Goal: Communication & Community: Share content

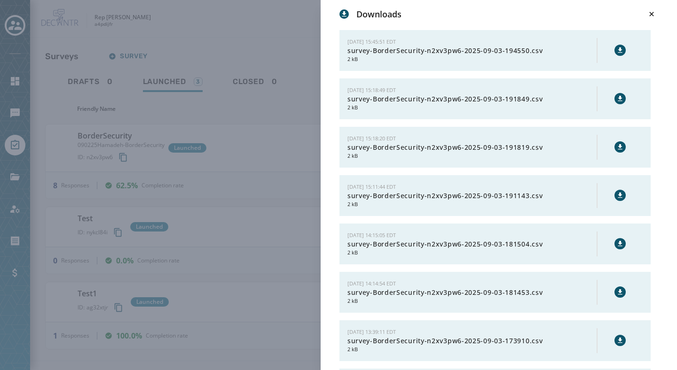
click at [284, 27] on div "Downloads [DATE] 15:45:51 EDT survey-BorderSecurity-n2xv3pw6-2025-09-03-194550.…" at bounding box center [338, 185] width 677 height 370
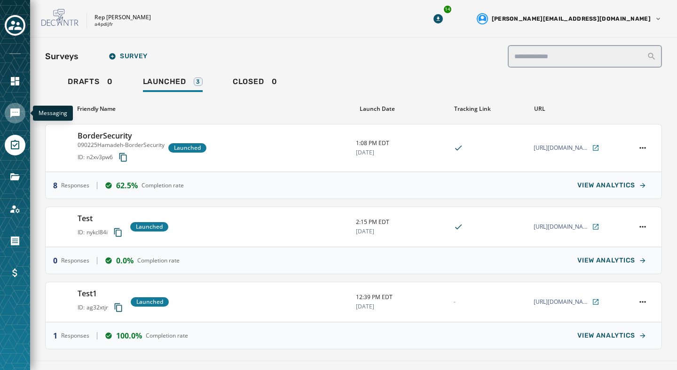
click at [16, 110] on icon "Navigate to Messaging" at bounding box center [14, 113] width 9 height 9
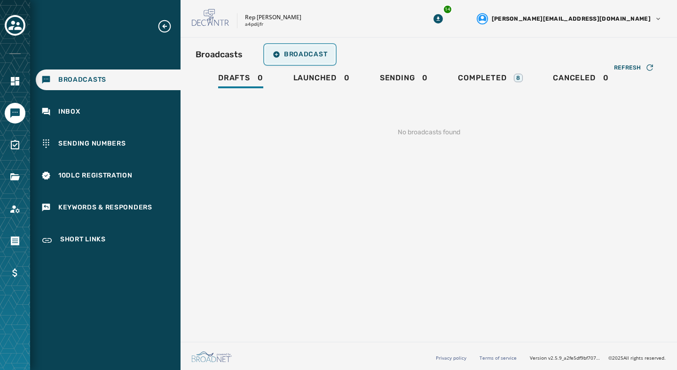
click at [276, 54] on icon "button" at bounding box center [277, 55] width 8 height 8
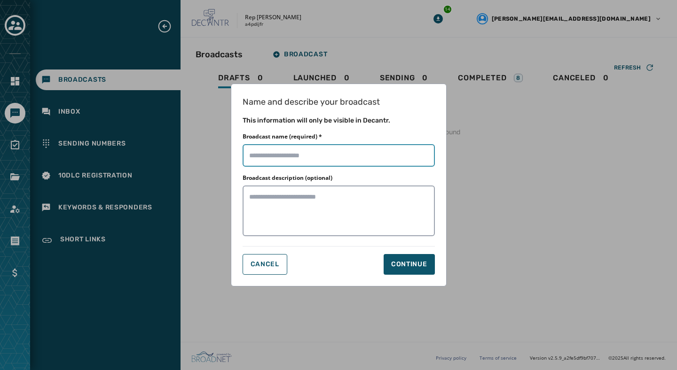
click at [325, 156] on input "Broadcast name (required) *" at bounding box center [338, 155] width 192 height 23
type input "****"
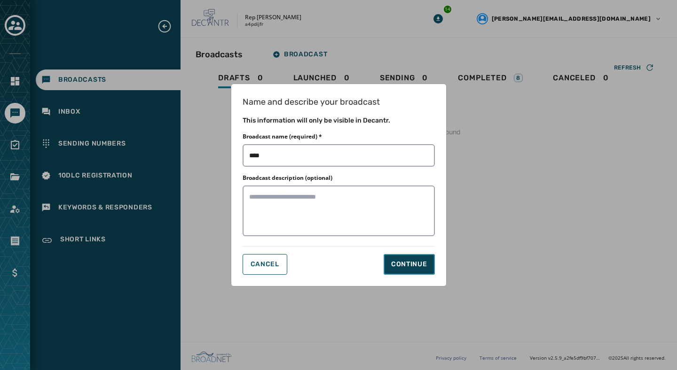
click at [423, 267] on div "Continue" at bounding box center [409, 264] width 36 height 9
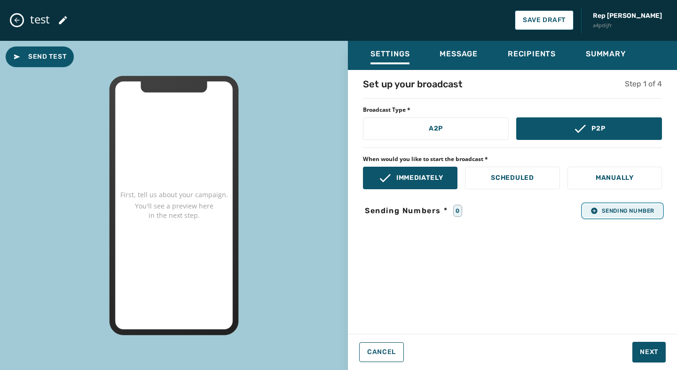
click at [601, 208] on span "Sending Number" at bounding box center [622, 211] width 64 height 8
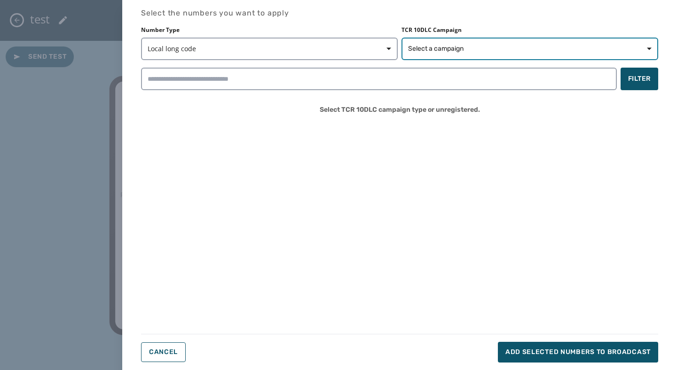
click at [437, 54] on button "Select a campaign" at bounding box center [529, 49] width 257 height 23
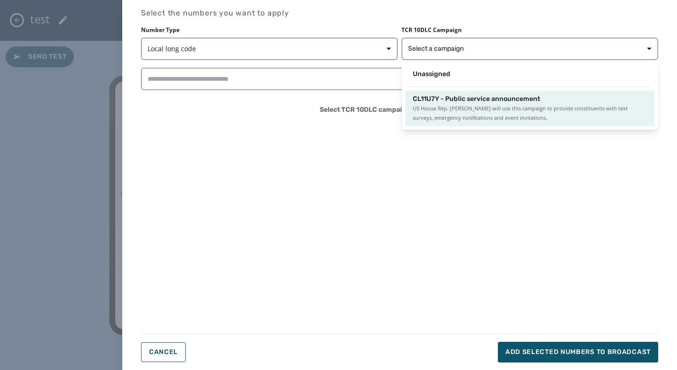
click at [441, 103] on span "CL11U7Y - Public service announcement" at bounding box center [476, 98] width 127 height 9
